Goal: Task Accomplishment & Management: Use online tool/utility

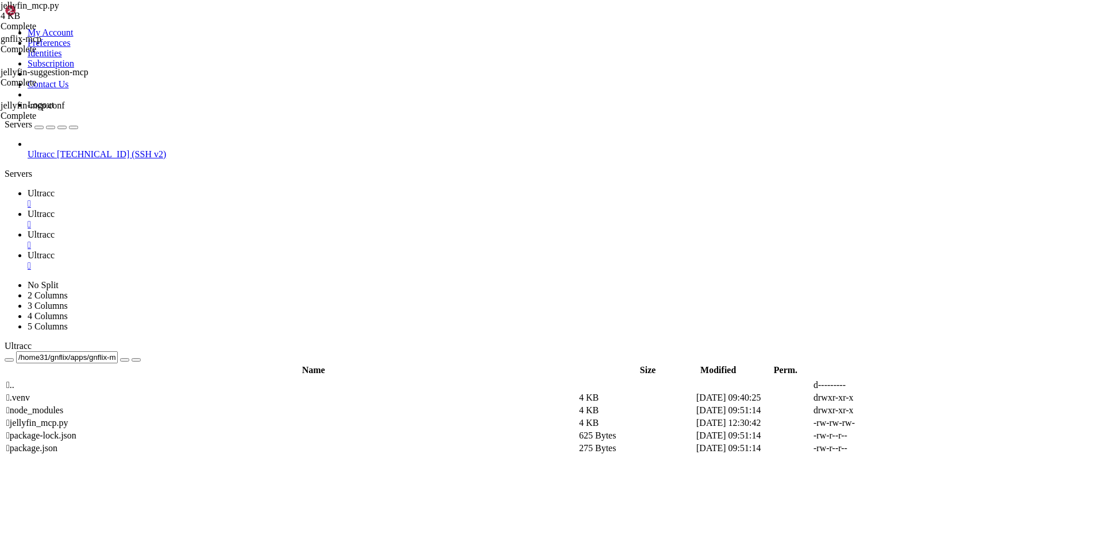
scroll to position [5, 1]
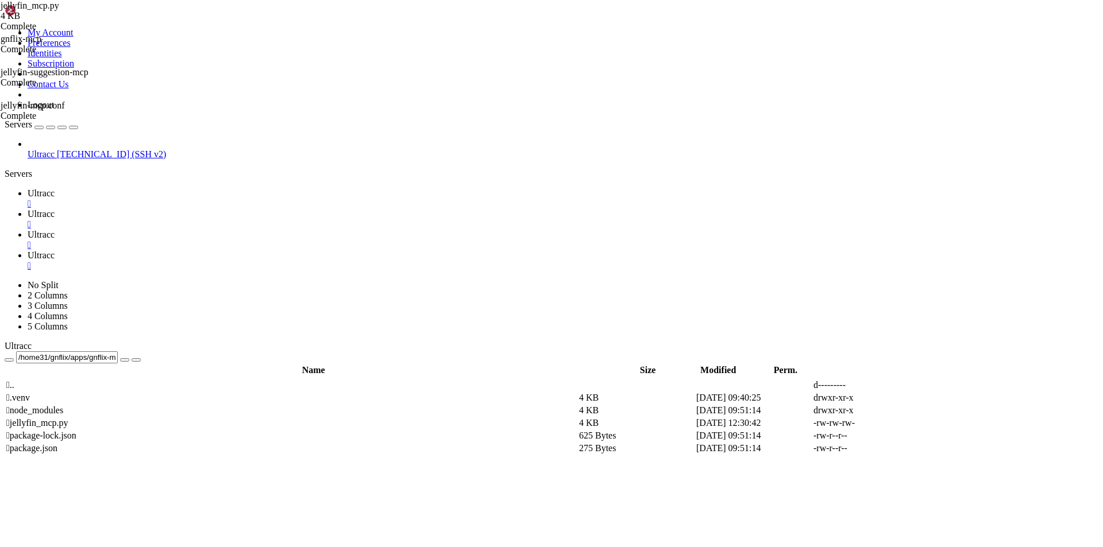
scroll to position [5078, 0]
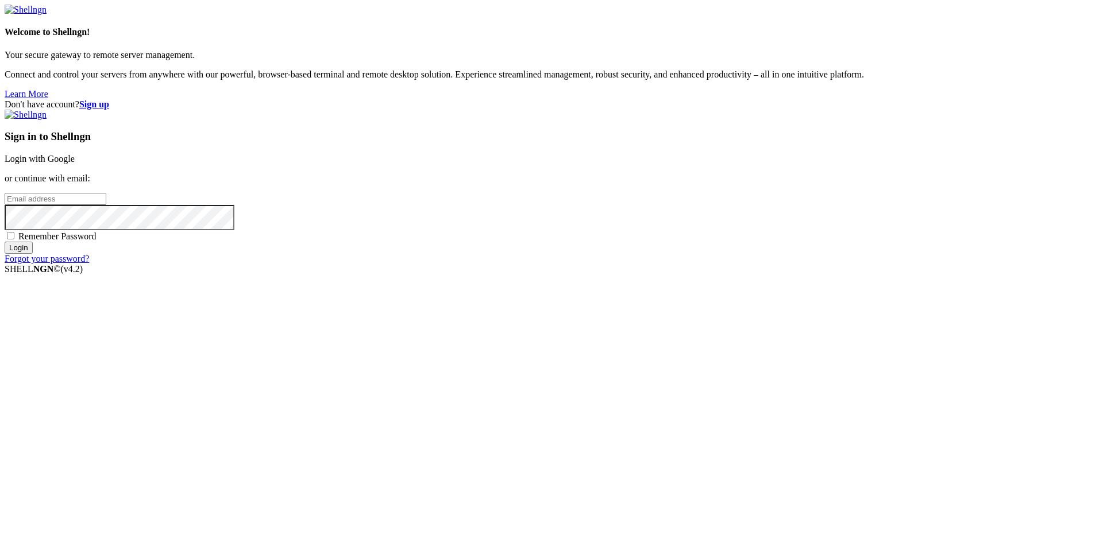
click at [75, 164] on link "Login with Google" at bounding box center [40, 159] width 70 height 10
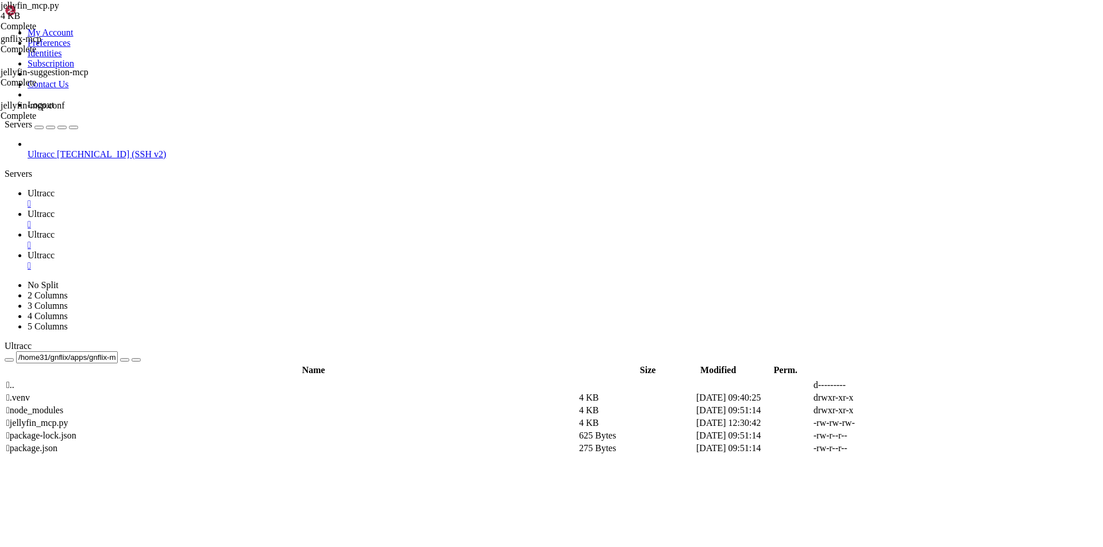
scroll to position [469, 0]
click at [55, 230] on span "Ultracc" at bounding box center [41, 235] width 27 height 10
click at [362, 250] on link "Ultracc " at bounding box center [563, 260] width 1071 height 21
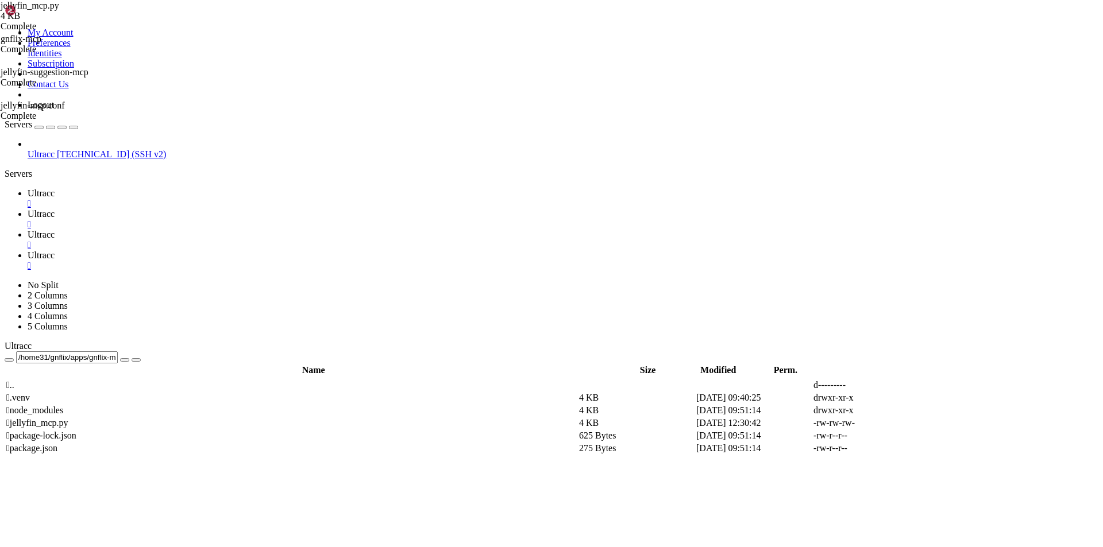
click at [55, 188] on span "Ultracc" at bounding box center [41, 193] width 27 height 10
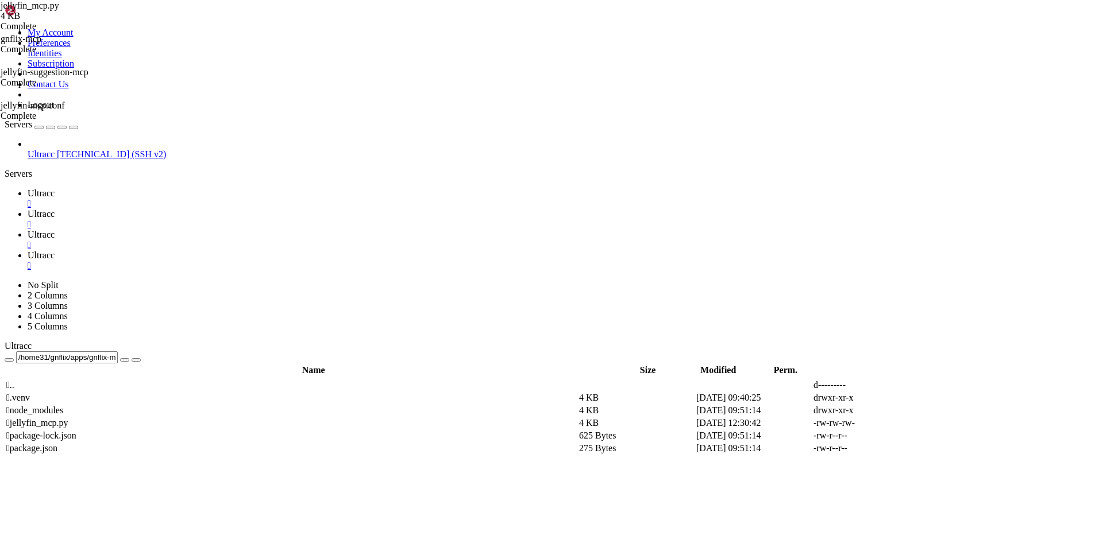
click at [125, 360] on div "submit" at bounding box center [125, 360] width 0 height 0
click at [931, 423] on icon at bounding box center [931, 423] width 0 height 0
click at [55, 209] on span "Ultracc" at bounding box center [41, 214] width 27 height 10
